Goal: Information Seeking & Learning: Learn about a topic

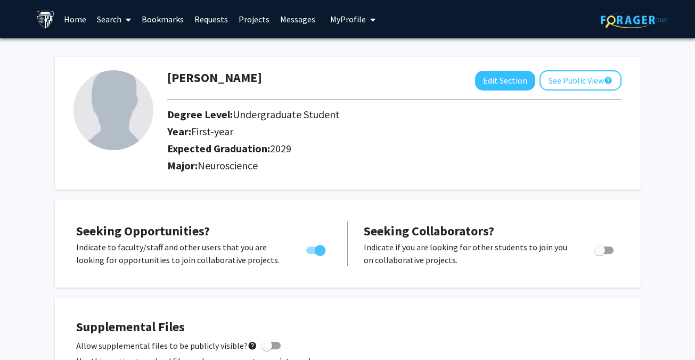
click at [345, 20] on span "My Profile" at bounding box center [348, 19] width 36 height 11
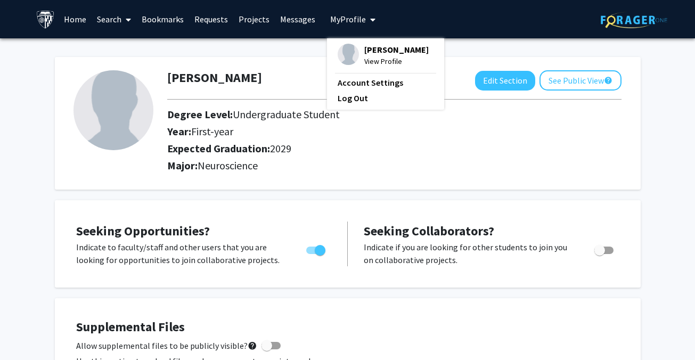
click at [98, 19] on link "Search" at bounding box center [114, 19] width 45 height 37
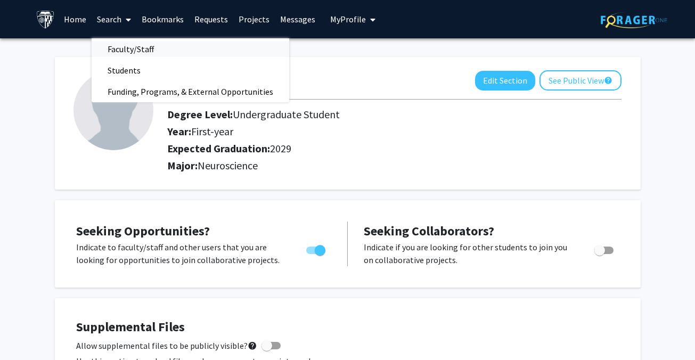
click at [129, 48] on span "Faculty/Staff" at bounding box center [131, 48] width 78 height 21
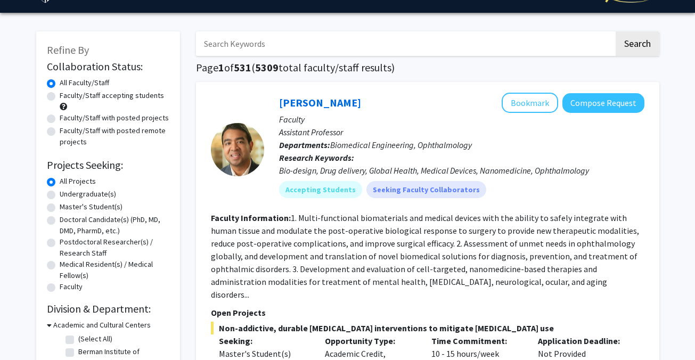
scroll to position [27, 0]
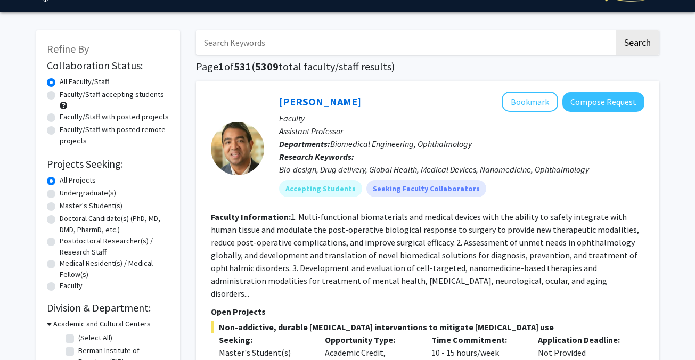
click at [77, 191] on label "Undergraduate(s)" at bounding box center [88, 193] width 56 height 11
click at [67, 191] on input "Undergraduate(s)" at bounding box center [63, 191] width 7 height 7
radio input "true"
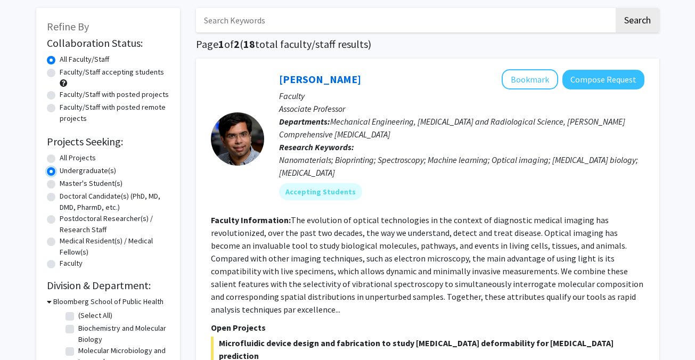
scroll to position [48, 0]
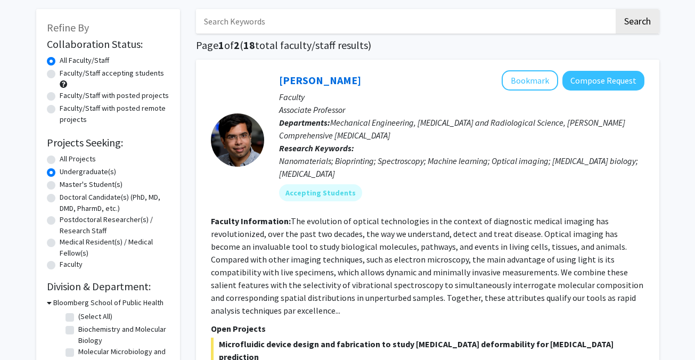
click at [79, 72] on label "Faculty/Staff accepting students" at bounding box center [112, 73] width 104 height 11
click at [67, 72] on input "Faculty/Staff accepting students" at bounding box center [63, 71] width 7 height 7
radio input "true"
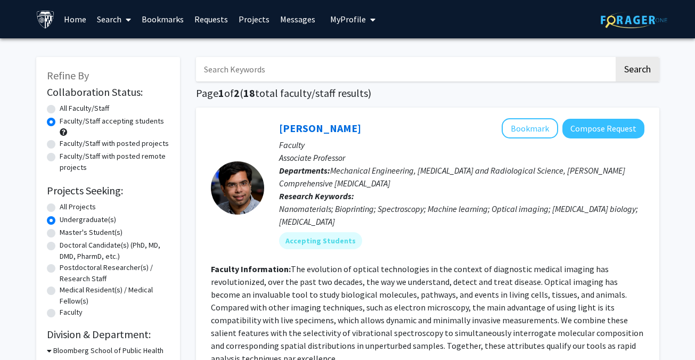
click at [213, 72] on input "Search Keywords" at bounding box center [405, 69] width 418 height 25
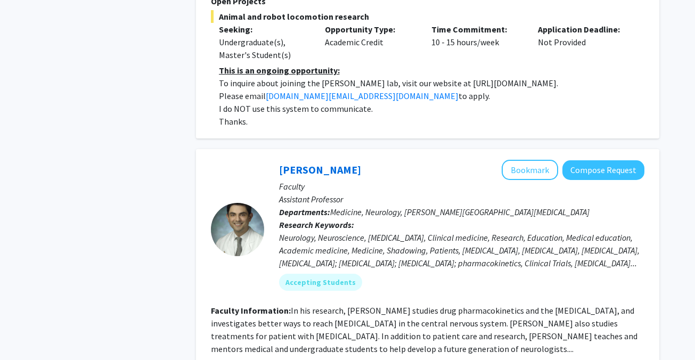
scroll to position [918, 0]
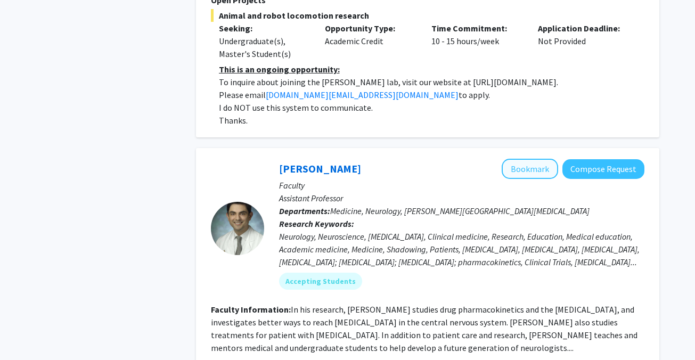
type input "neuroscience"
click at [529, 159] on button "Bookmark" at bounding box center [530, 169] width 56 height 20
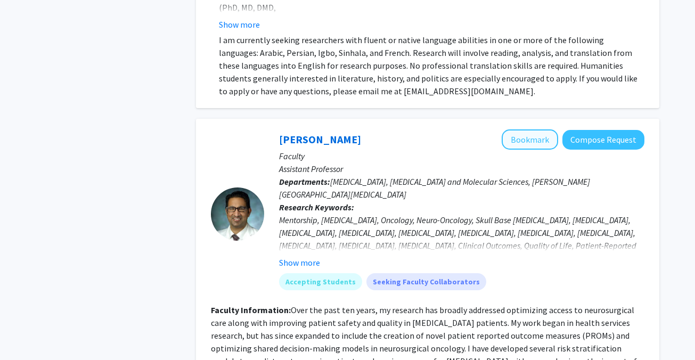
scroll to position [2238, 0]
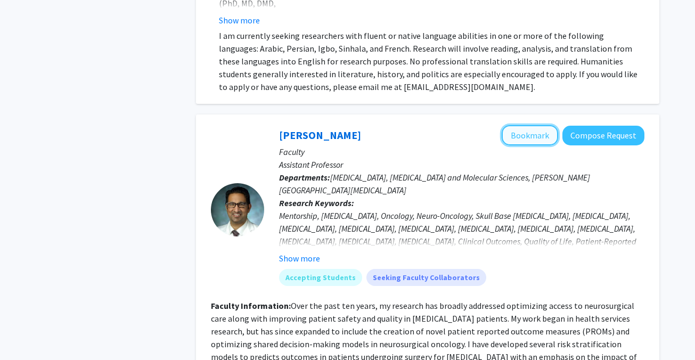
click at [533, 125] on button "Bookmark" at bounding box center [530, 135] width 56 height 20
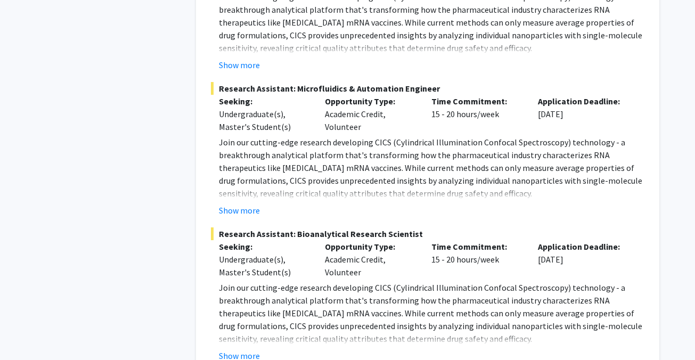
scroll to position [4592, 0]
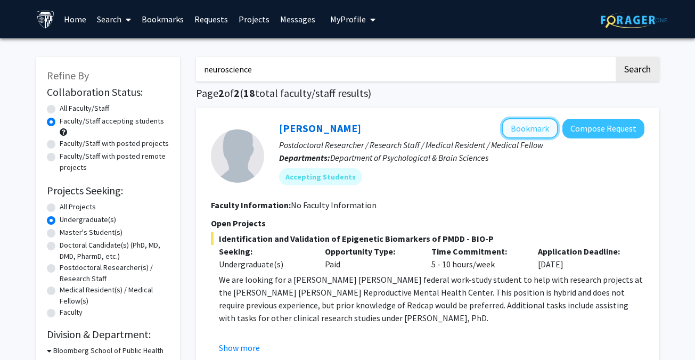
click at [520, 135] on button "Bookmark" at bounding box center [530, 128] width 56 height 20
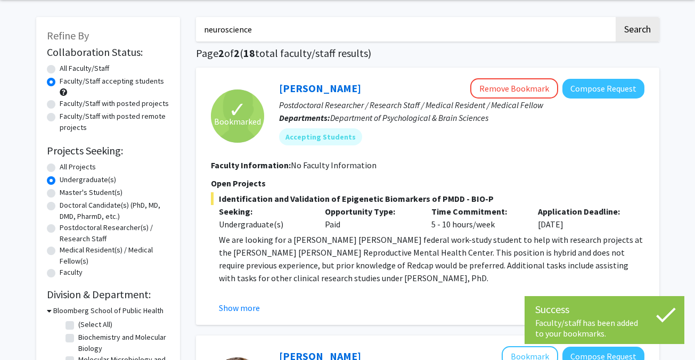
scroll to position [43, 0]
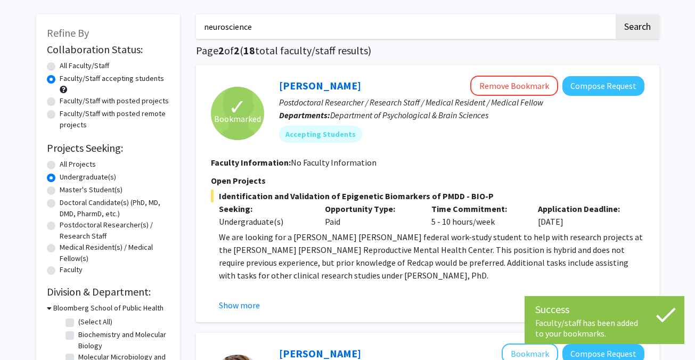
click at [336, 263] on p "We are looking for a Johns Hopkins federal work-study student to help with rese…" at bounding box center [432, 256] width 426 height 51
click at [251, 304] on button "Show more" at bounding box center [239, 305] width 41 height 13
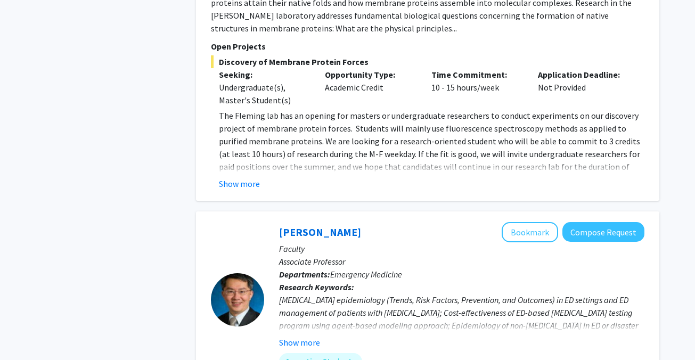
scroll to position [1454, 0]
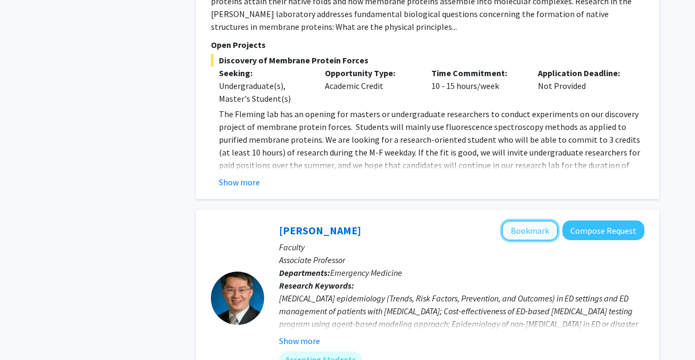
click at [516, 221] on button "Bookmark" at bounding box center [530, 231] width 56 height 20
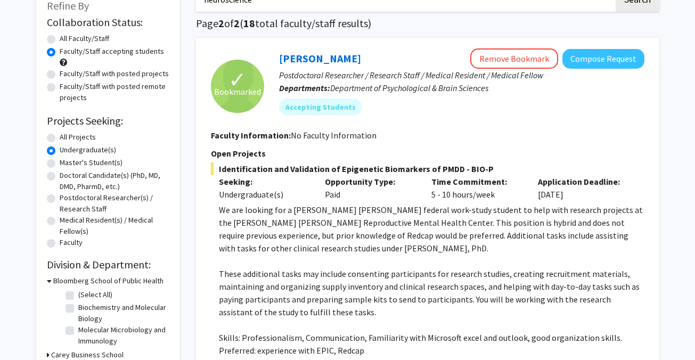
scroll to position [0, 0]
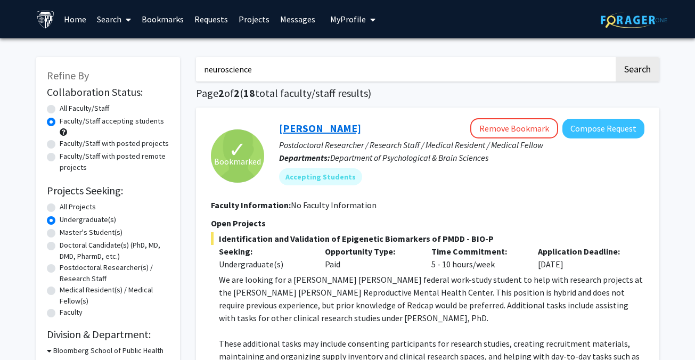
click at [280, 133] on link "Victoria Paone" at bounding box center [320, 128] width 82 height 13
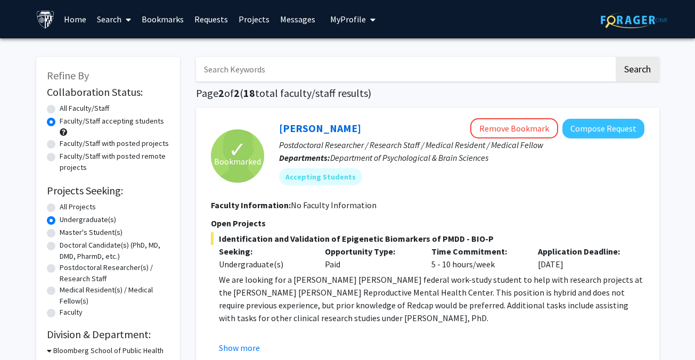
click at [120, 18] on link "Search" at bounding box center [114, 19] width 45 height 37
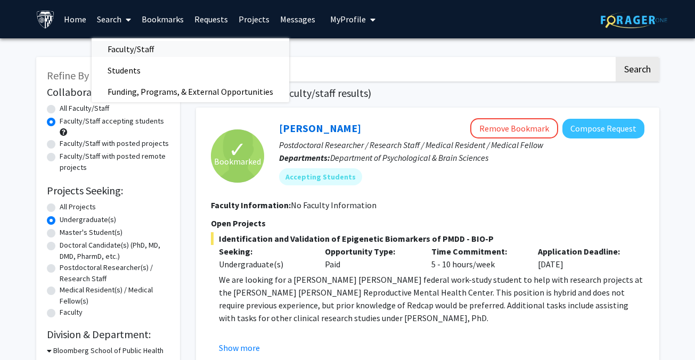
click at [143, 44] on span "Faculty/Staff" at bounding box center [131, 48] width 78 height 21
radio input "true"
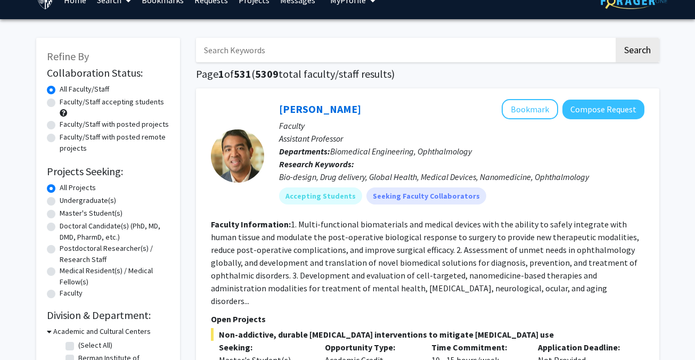
scroll to position [21, 0]
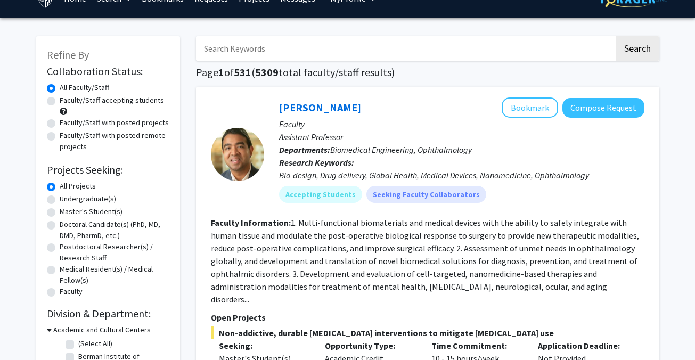
click at [100, 197] on label "Undergraduate(s)" at bounding box center [88, 198] width 56 height 11
click at [67, 197] on input "Undergraduate(s)" at bounding box center [63, 196] width 7 height 7
radio input "true"
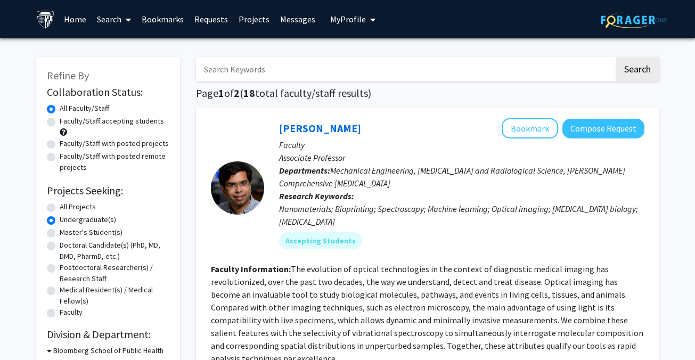
click at [113, 145] on label "Faculty/Staff with posted projects" at bounding box center [114, 143] width 109 height 11
click at [67, 145] on input "Faculty/Staff with posted projects" at bounding box center [63, 141] width 7 height 7
radio input "true"
click at [104, 107] on label "All Faculty/Staff" at bounding box center [85, 108] width 50 height 11
click at [67, 107] on input "All Faculty/Staff" at bounding box center [63, 106] width 7 height 7
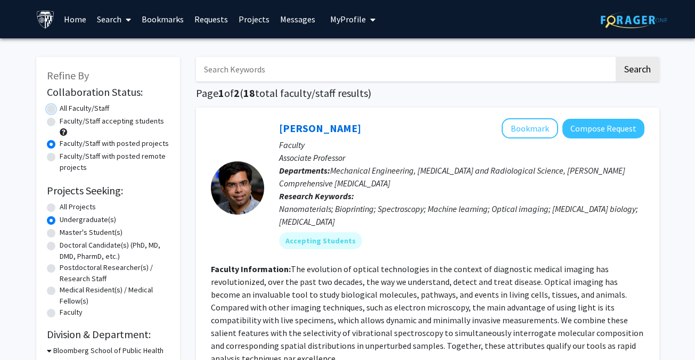
radio input "true"
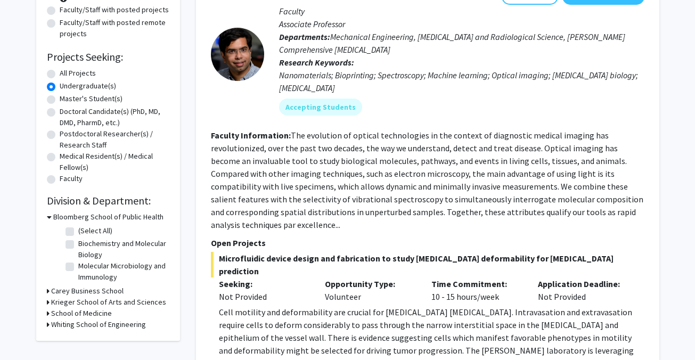
scroll to position [131, 0]
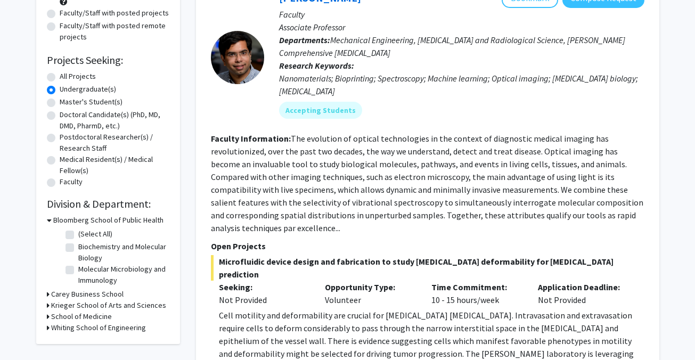
click at [78, 76] on label "All Projects" at bounding box center [78, 76] width 36 height 11
click at [67, 76] on input "All Projects" at bounding box center [63, 74] width 7 height 7
radio input "true"
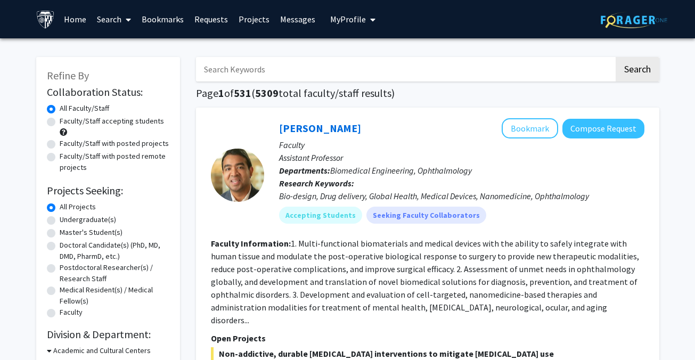
click at [83, 124] on label "Faculty/Staff accepting students" at bounding box center [112, 121] width 104 height 11
click at [67, 123] on input "Faculty/Staff accepting students" at bounding box center [63, 119] width 7 height 7
radio input "true"
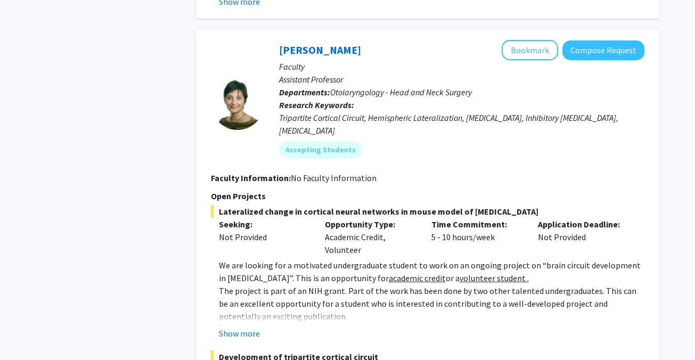
scroll to position [764, 0]
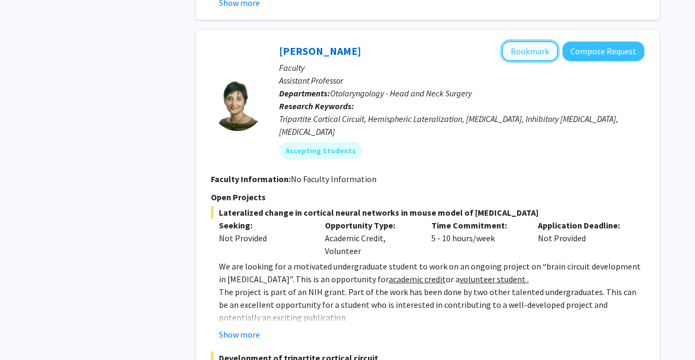
click at [510, 42] on button "Bookmark" at bounding box center [530, 51] width 56 height 20
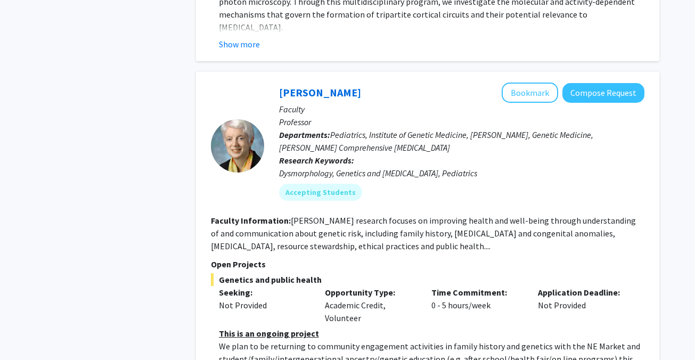
scroll to position [1186, 0]
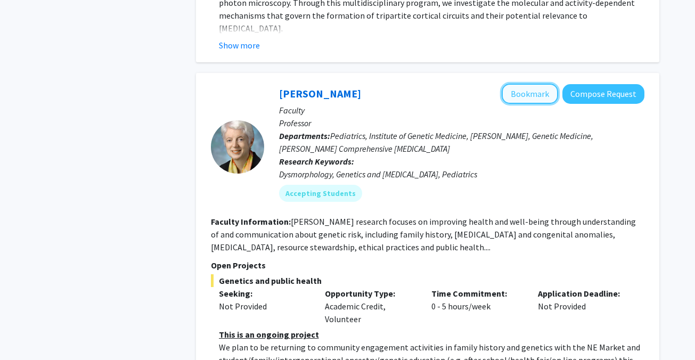
click at [528, 84] on button "Bookmark" at bounding box center [530, 94] width 56 height 20
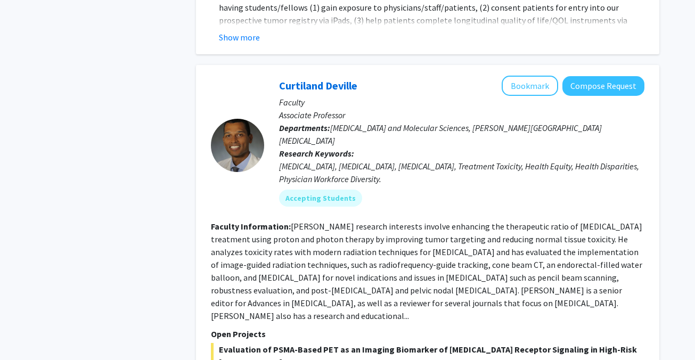
scroll to position [2157, 0]
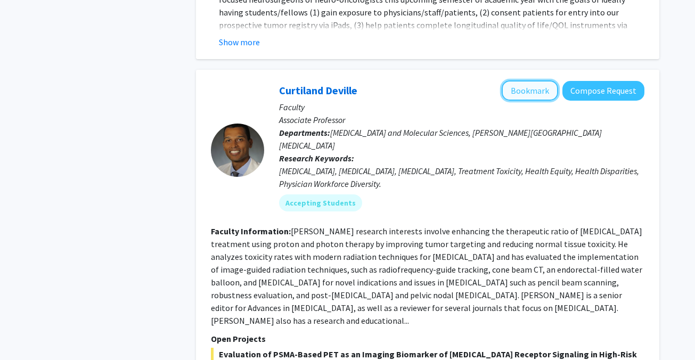
click at [520, 80] on button "Bookmark" at bounding box center [530, 90] width 56 height 20
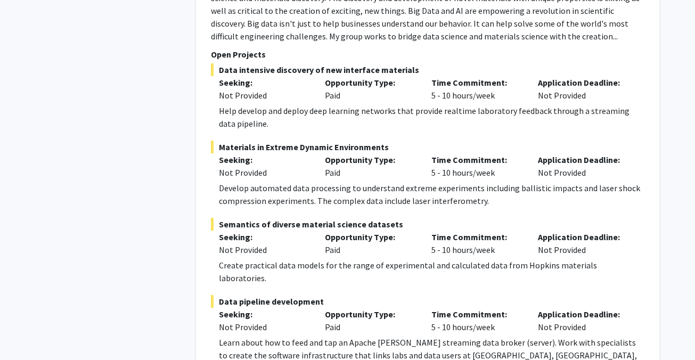
scroll to position [5172, 0]
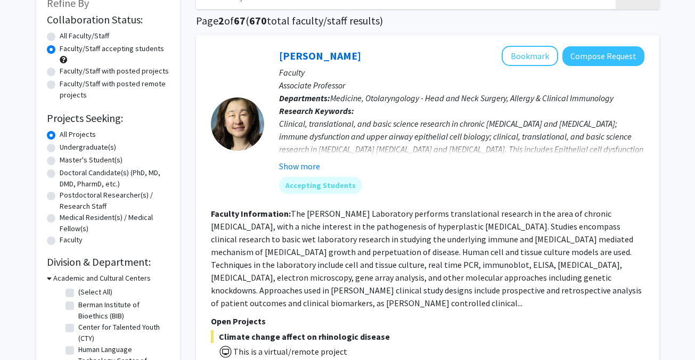
scroll to position [66, 0]
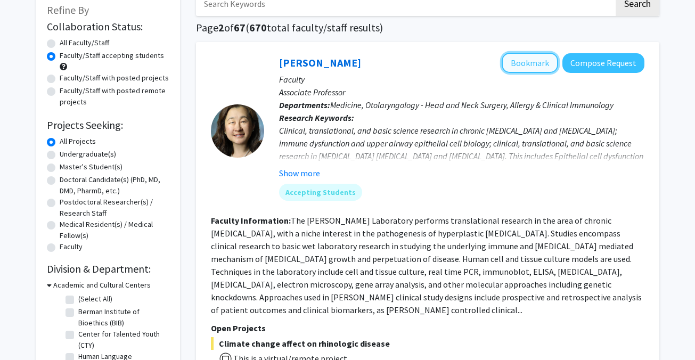
click at [524, 61] on button "Bookmark" at bounding box center [530, 63] width 56 height 20
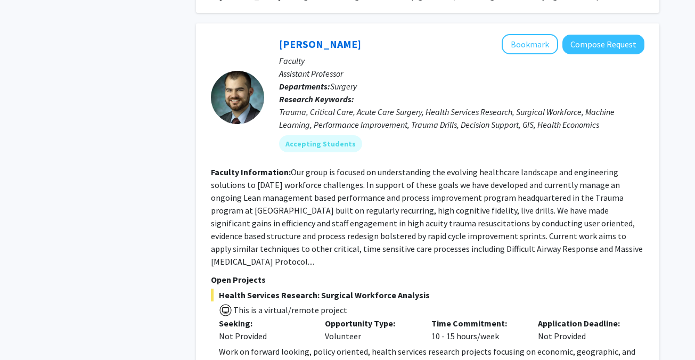
scroll to position [3956, 0]
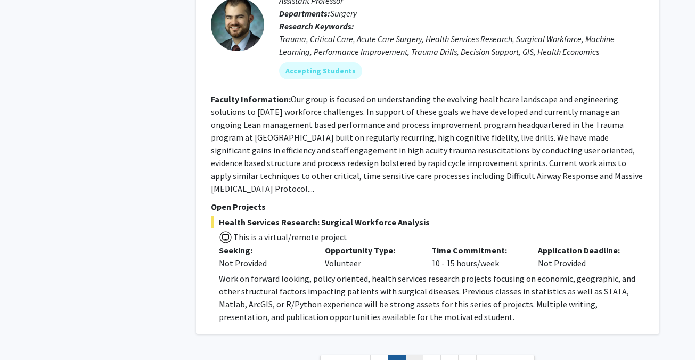
click at [414, 355] on link "3" at bounding box center [415, 364] width 18 height 19
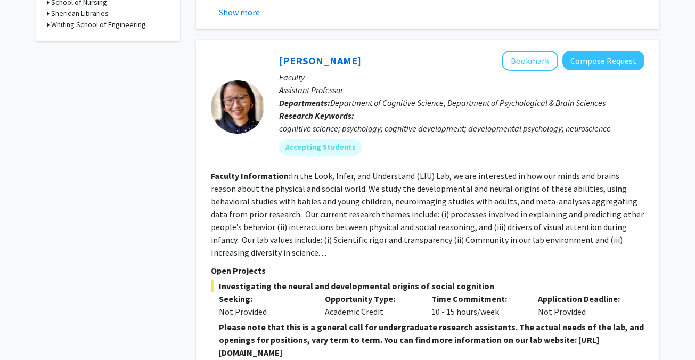
scroll to position [536, 0]
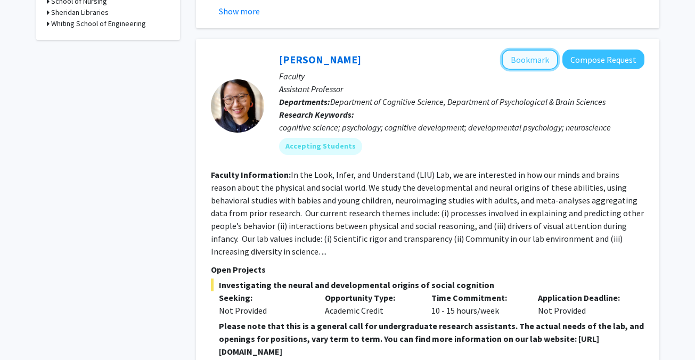
click at [525, 50] on button "Bookmark" at bounding box center [530, 60] width 56 height 20
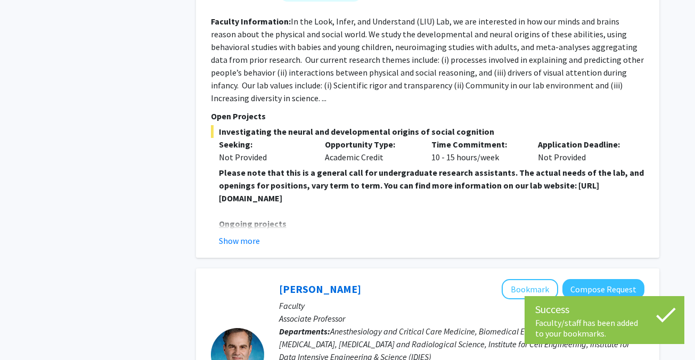
scroll to position [691, 0]
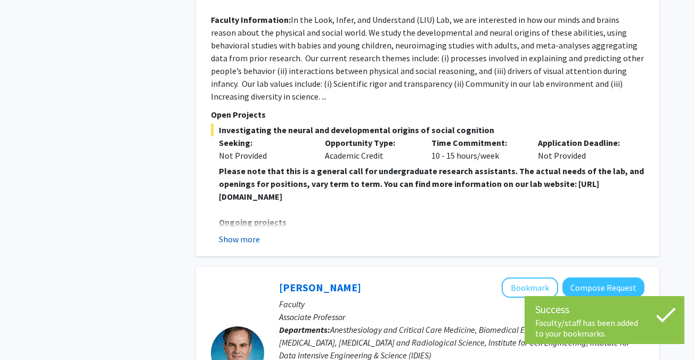
click at [251, 233] on button "Show more" at bounding box center [239, 239] width 41 height 13
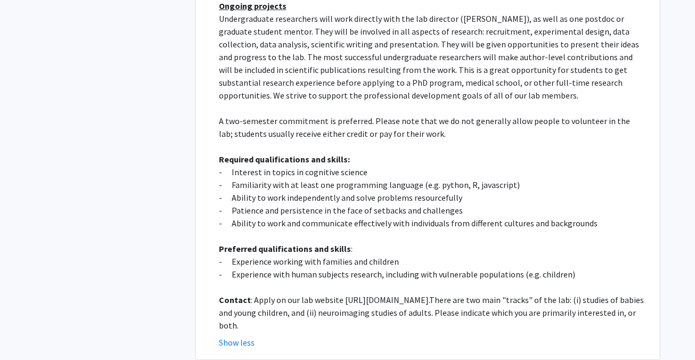
scroll to position [908, 0]
drag, startPoint x: 342, startPoint y: 273, endPoint x: 529, endPoint y: 269, distance: 187.1
click at [529, 293] on p "Contact : Apply on our lab website https://www.liulaboratory.org/people/joining…" at bounding box center [432, 312] width 426 height 38
copy p "https://www.liulaboratory.org/people/joining-the-lab"
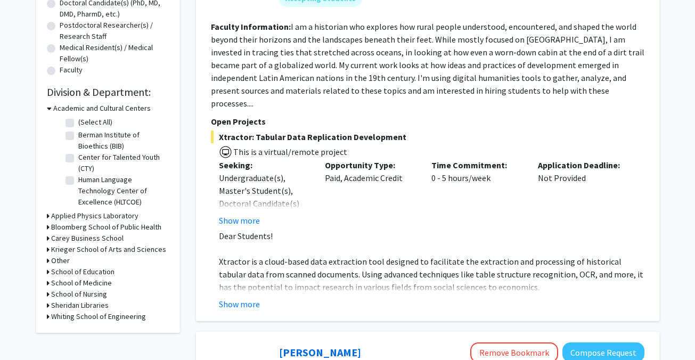
scroll to position [0, 0]
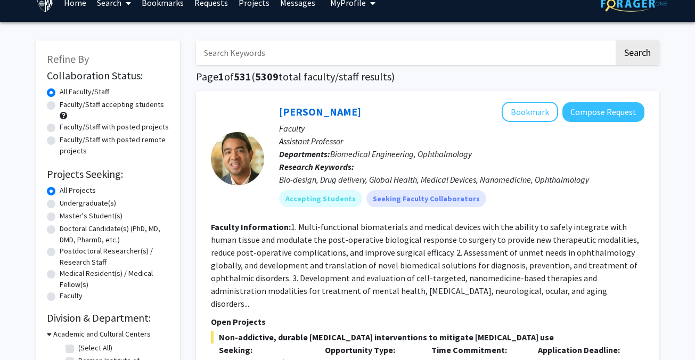
scroll to position [20, 0]
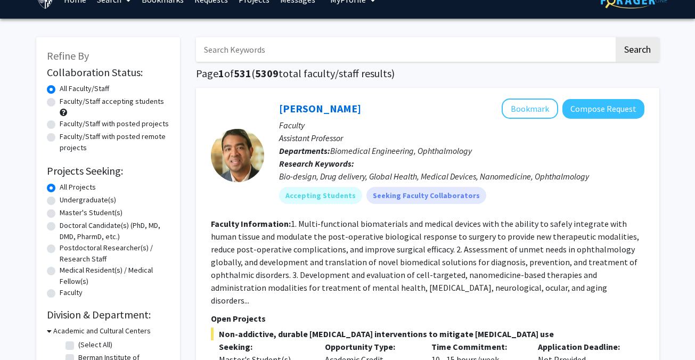
click at [110, 136] on label "Faculty/Staff with posted remote projects" at bounding box center [115, 142] width 110 height 22
click at [67, 136] on input "Faculty/Staff with posted remote projects" at bounding box center [63, 134] width 7 height 7
radio input "true"
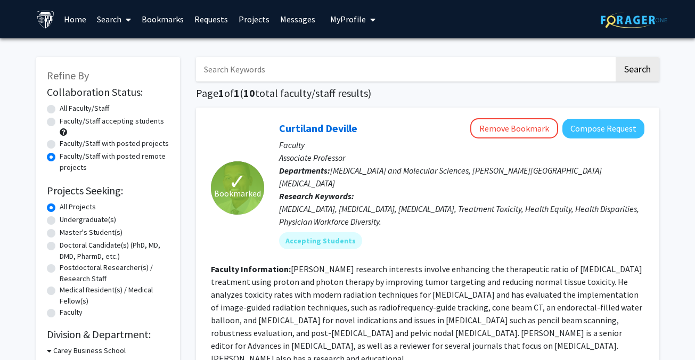
click at [110, 145] on label "Faculty/Staff with posted projects" at bounding box center [114, 143] width 109 height 11
click at [67, 145] on input "Faculty/Staff with posted projects" at bounding box center [63, 141] width 7 height 7
radio input "true"
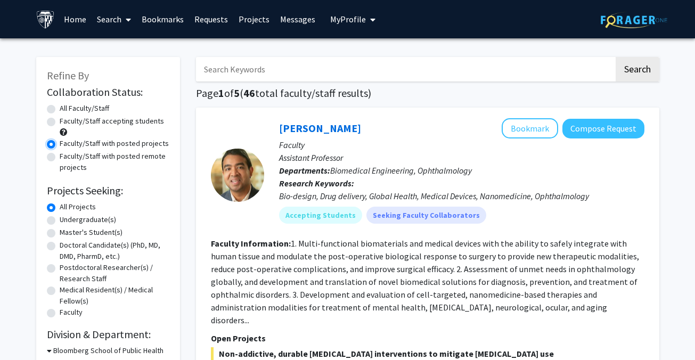
scroll to position [4, 0]
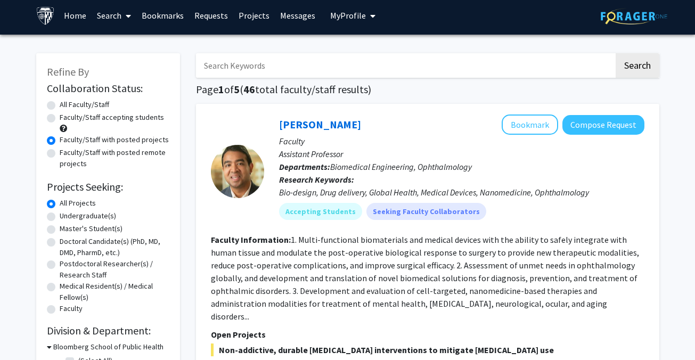
click at [122, 118] on label "Faculty/Staff accepting students" at bounding box center [112, 117] width 104 height 11
click at [67, 118] on input "Faculty/Staff accepting students" at bounding box center [63, 115] width 7 height 7
radio input "true"
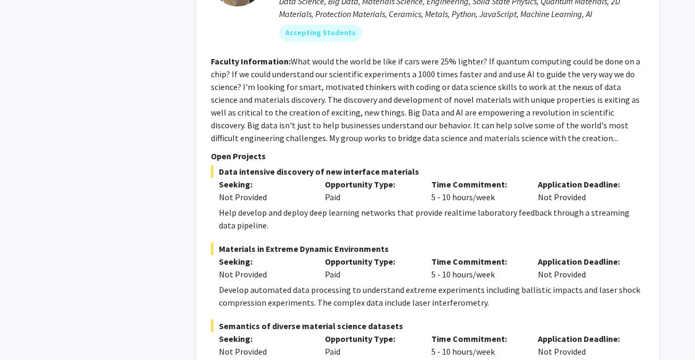
scroll to position [5172, 0]
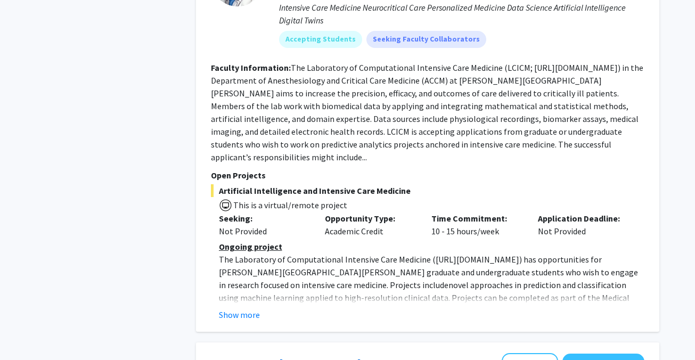
scroll to position [1066, 0]
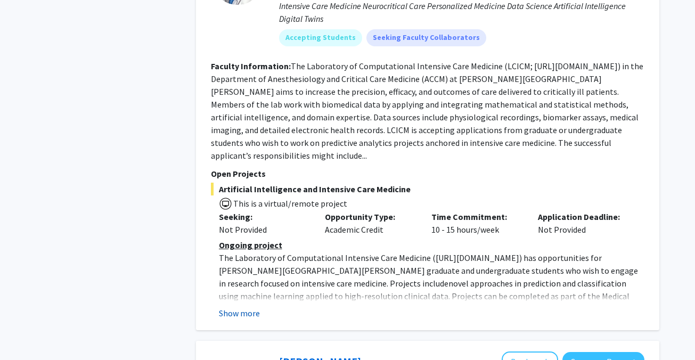
click at [244, 307] on button "Show more" at bounding box center [239, 313] width 41 height 13
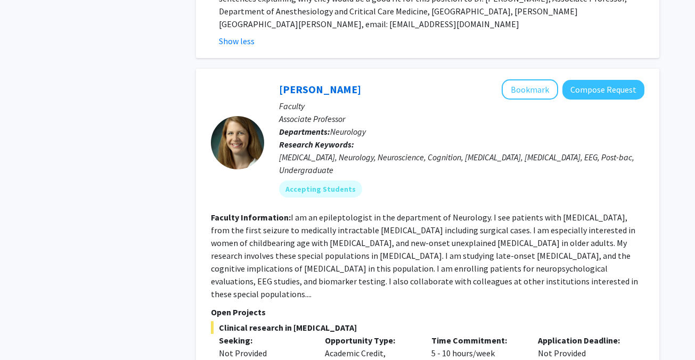
scroll to position [1421, 0]
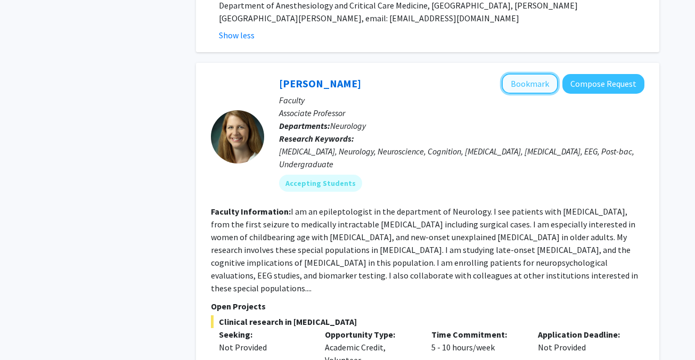
click at [532, 74] on button "Bookmark" at bounding box center [530, 84] width 56 height 20
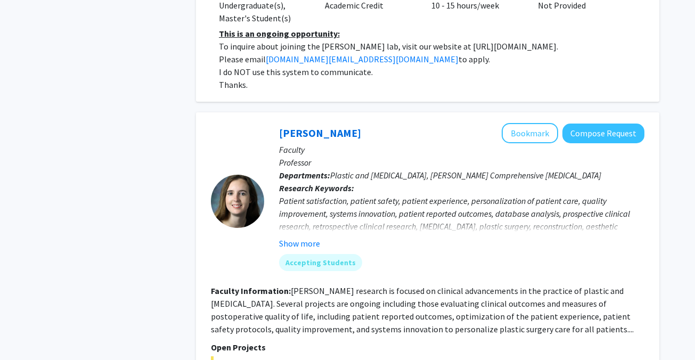
scroll to position [3369, 0]
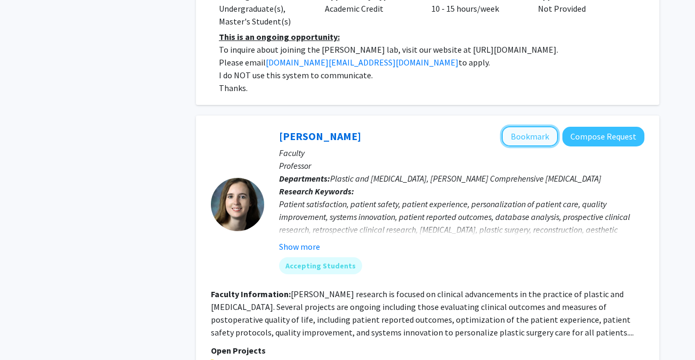
click at [520, 126] on button "Bookmark" at bounding box center [530, 136] width 56 height 20
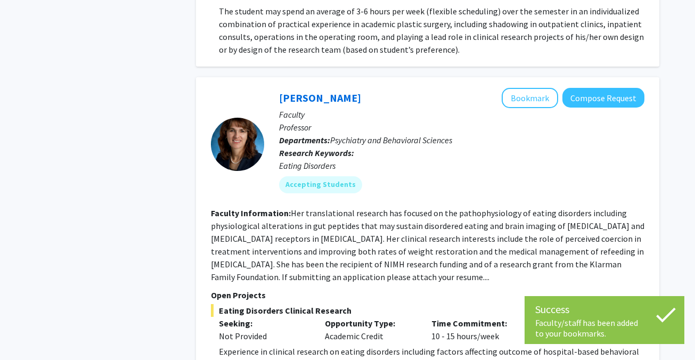
scroll to position [3785, 0]
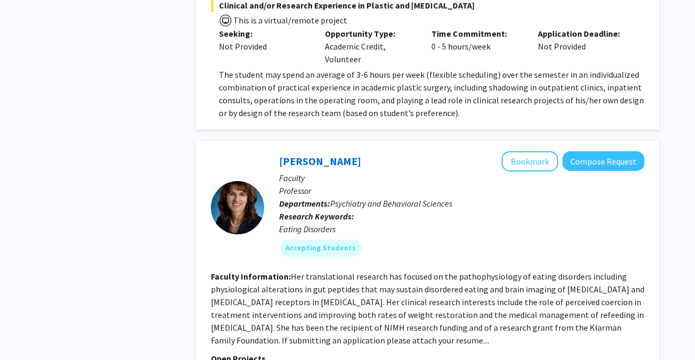
scroll to position [3728, 0]
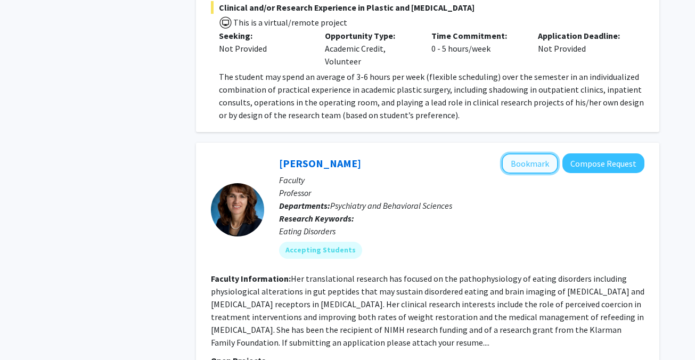
click at [511, 153] on button "Bookmark" at bounding box center [530, 163] width 56 height 20
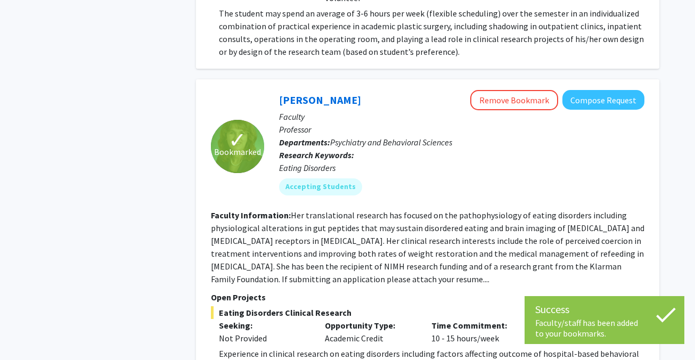
scroll to position [3924, 0]
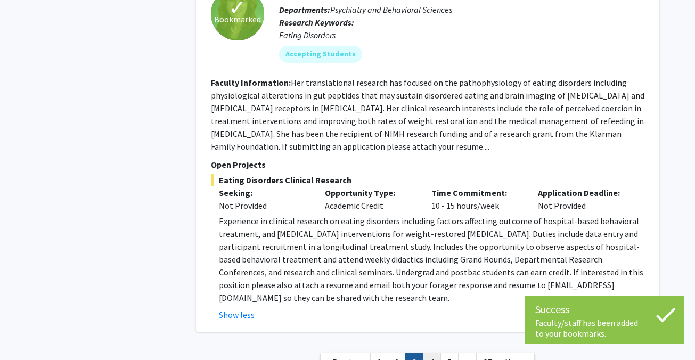
click at [433, 353] on link "4" at bounding box center [432, 362] width 18 height 19
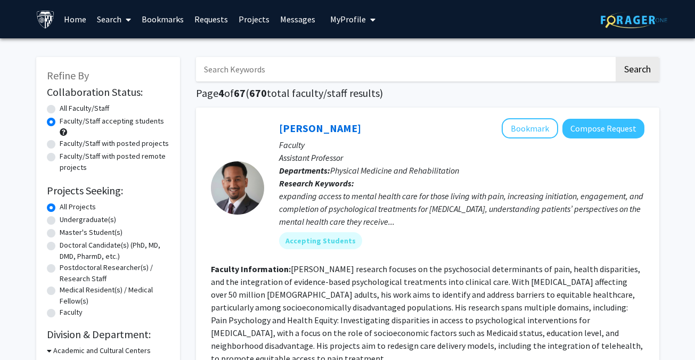
click at [105, 157] on label "Faculty/Staff with posted remote projects" at bounding box center [115, 162] width 110 height 22
click at [67, 157] on input "Faculty/Staff with posted remote projects" at bounding box center [63, 154] width 7 height 7
radio input "true"
